Goal: Transaction & Acquisition: Purchase product/service

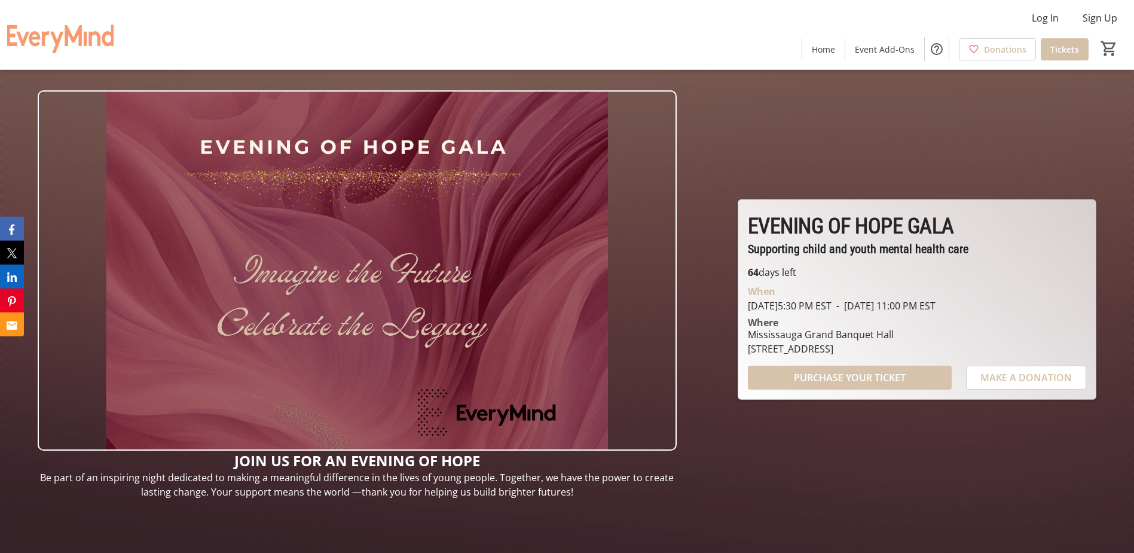
click at [856, 369] on span at bounding box center [850, 377] width 204 height 29
